Goal: Check status: Check status

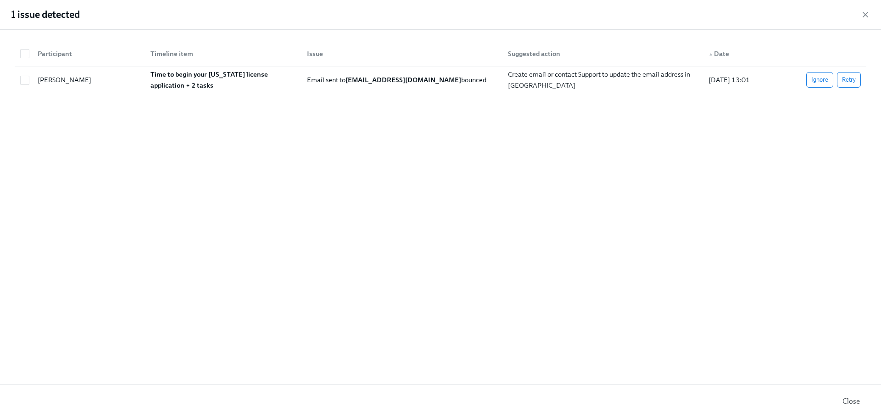
click at [866, 15] on icon "button" at bounding box center [865, 14] width 5 height 5
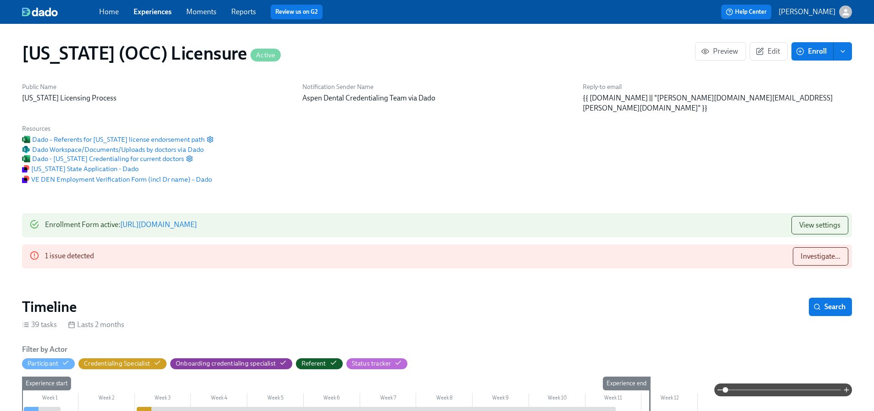
click at [245, 12] on link "Reports" at bounding box center [243, 11] width 25 height 9
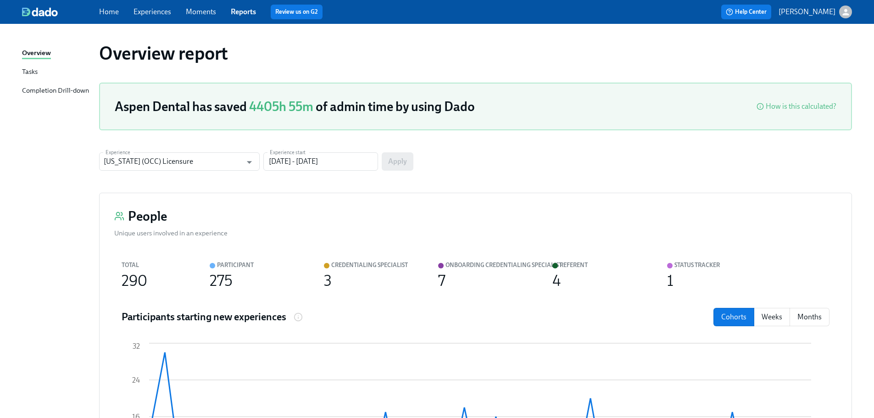
click at [83, 90] on div "Completion Drill-down" at bounding box center [55, 90] width 67 height 11
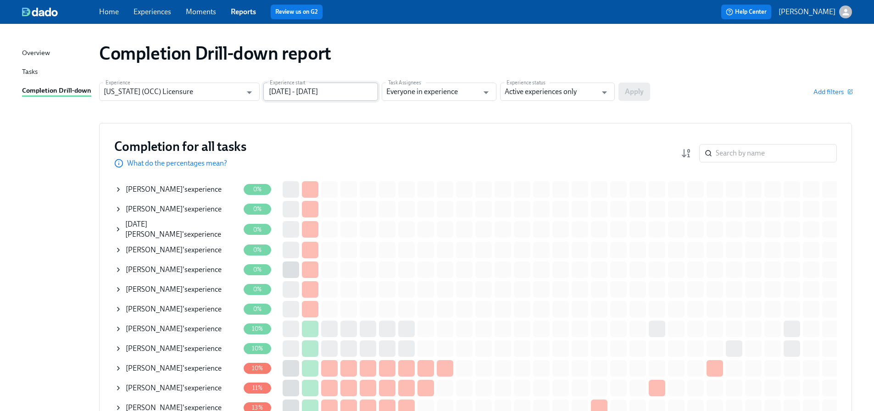
click at [302, 91] on input "[DATE] - [DATE]" at bounding box center [320, 92] width 115 height 18
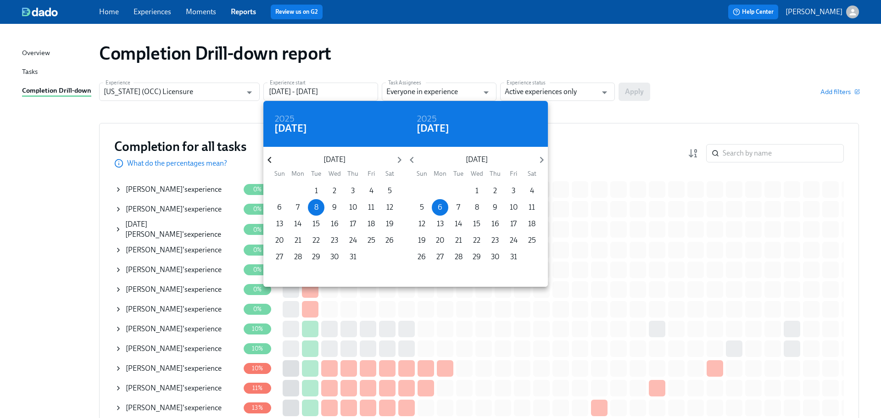
click at [272, 165] on icon "button" at bounding box center [269, 160] width 12 height 12
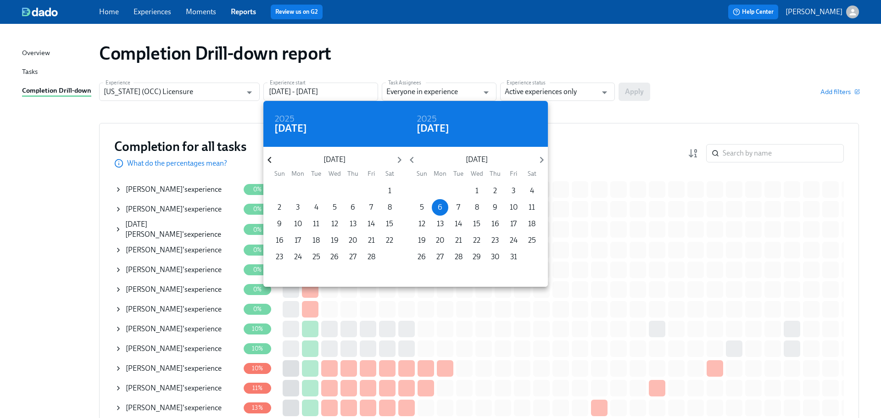
click at [272, 165] on icon "button" at bounding box center [269, 160] width 12 height 12
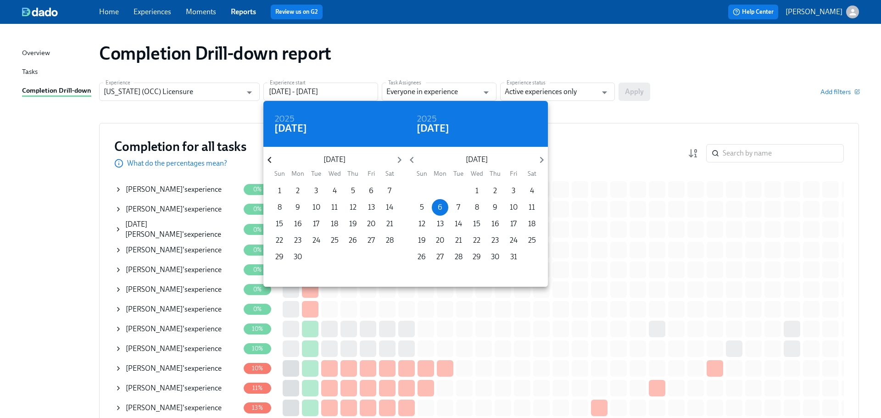
click at [272, 165] on icon "button" at bounding box center [269, 160] width 12 height 12
click at [352, 190] on p "1" at bounding box center [353, 191] width 3 height 10
type input "[DATE] - [DATE]"
click at [579, 97] on div at bounding box center [440, 209] width 881 height 418
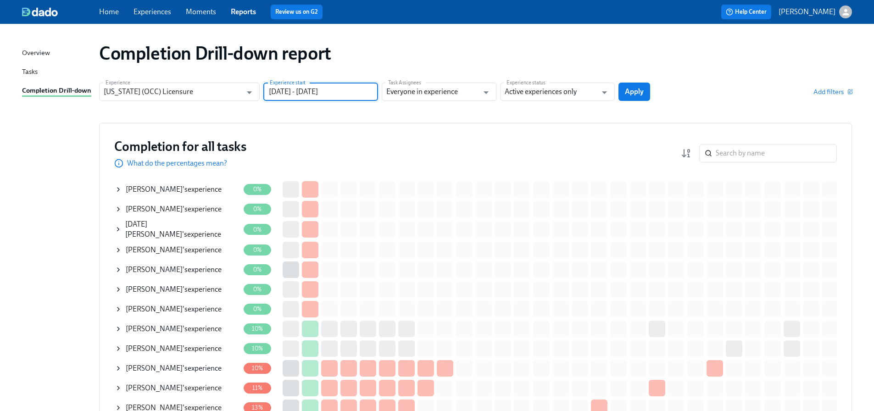
click at [556, 94] on input "Active experiences only" at bounding box center [551, 92] width 92 height 18
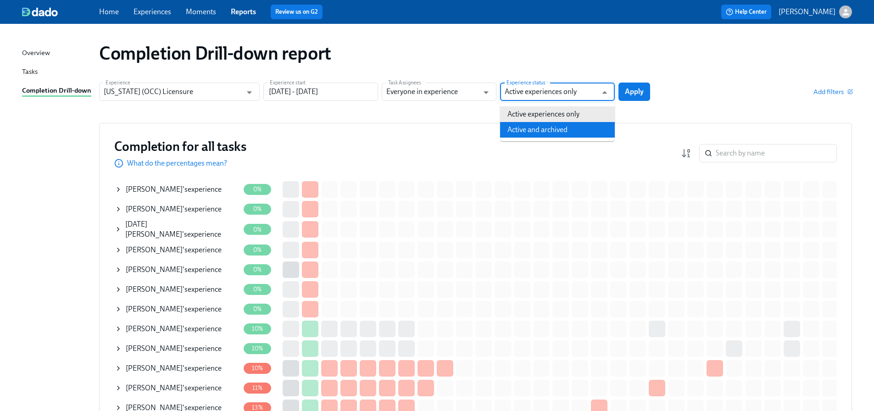
click at [553, 128] on li "Active and archived" at bounding box center [557, 130] width 115 height 16
type input "Active and archived"
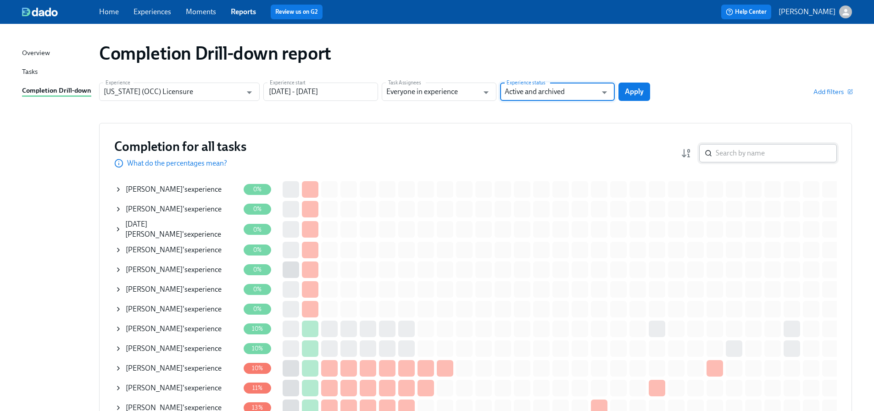
drag, startPoint x: 638, startPoint y: 92, endPoint x: 764, endPoint y: 153, distance: 140.8
click at [638, 91] on span "Apply" at bounding box center [634, 91] width 19 height 9
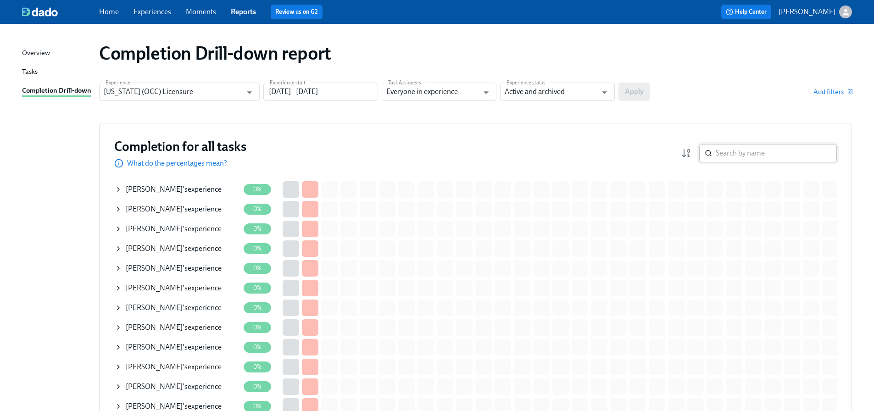
click at [764, 153] on input "search" at bounding box center [776, 153] width 121 height 18
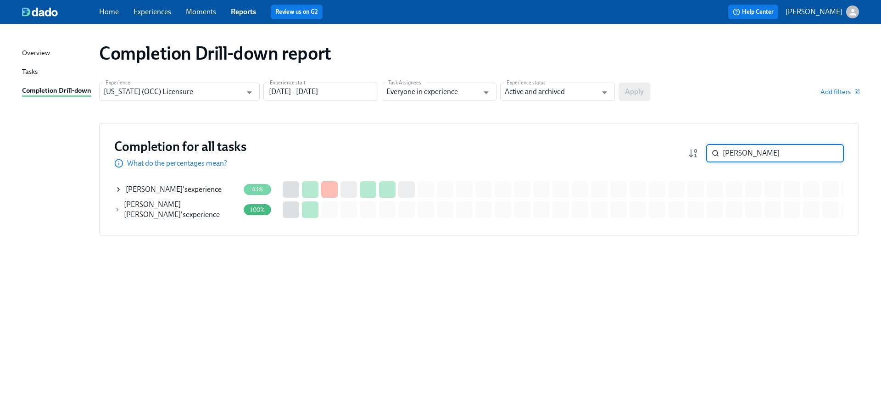
type input "[PERSON_NAME]"
click at [207, 192] on div "[PERSON_NAME] 's experience" at bounding box center [174, 190] width 96 height 10
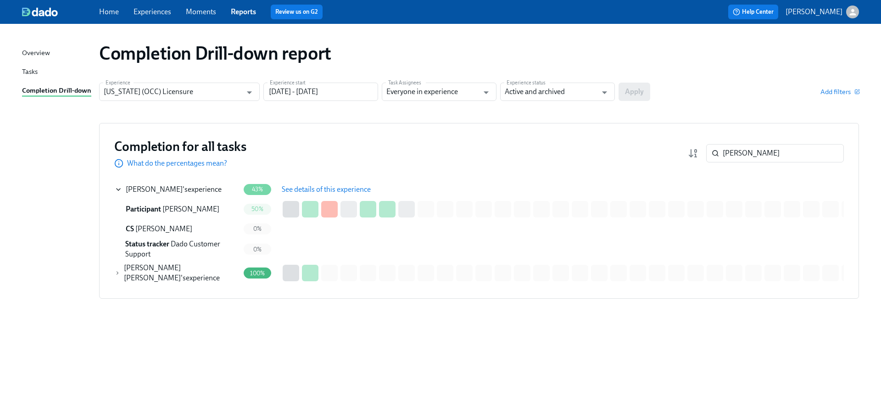
click at [331, 188] on span "See details of this experience" at bounding box center [326, 189] width 89 height 9
